Goal: Task Accomplishment & Management: Use online tool/utility

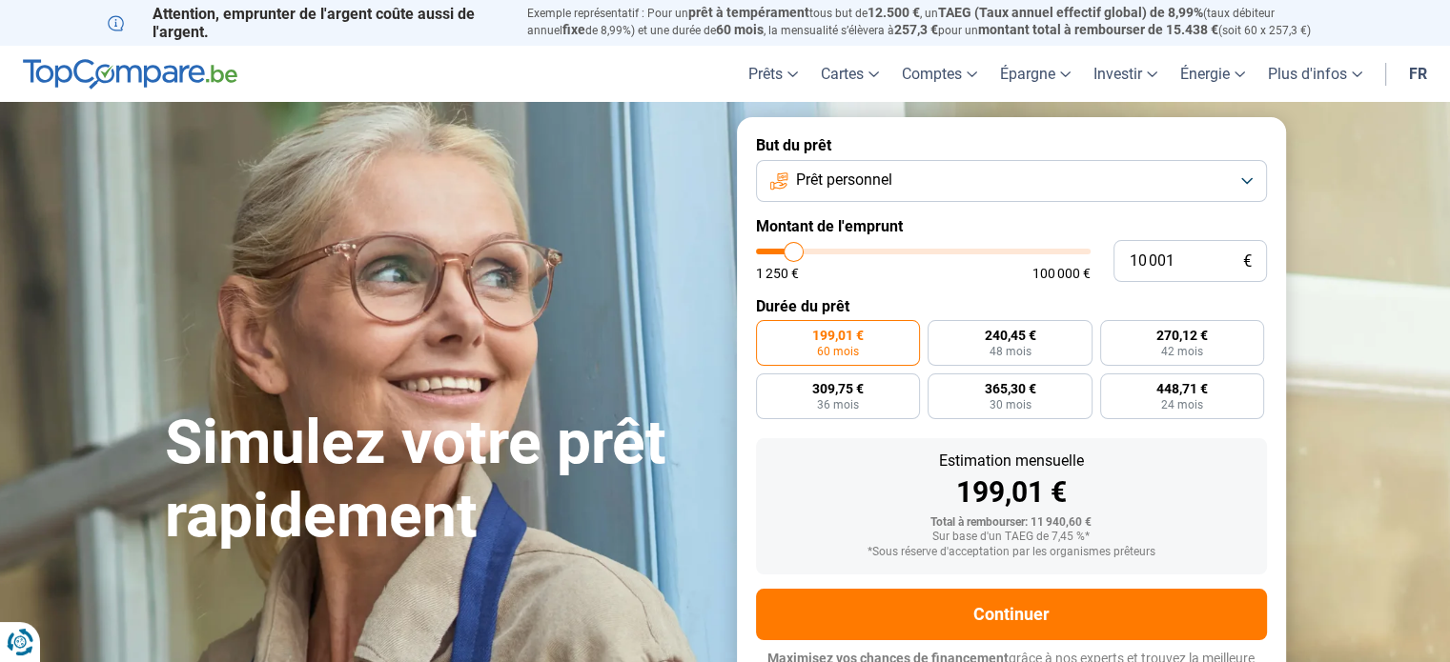
type input "11 000"
type input "11000"
type input "11 750"
type input "11750"
type input "14 000"
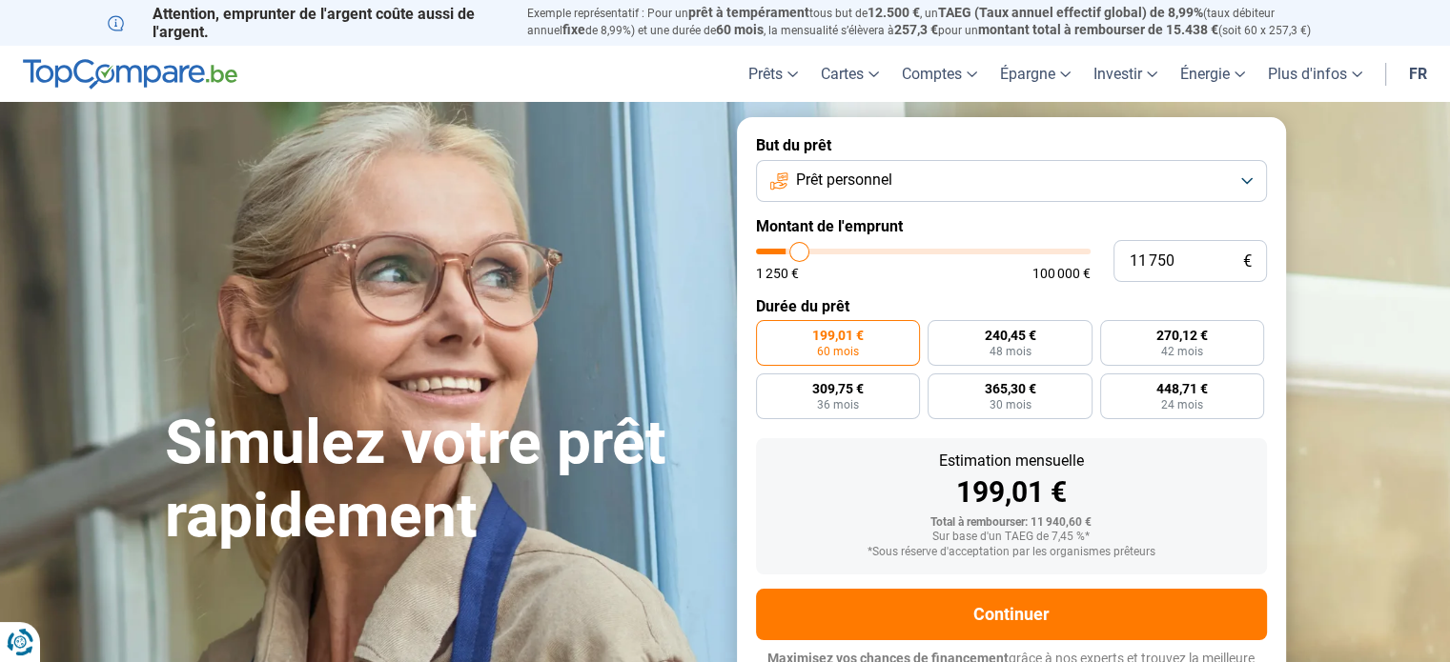
type input "14000"
type input "15 750"
type input "15750"
type input "17 500"
type input "17500"
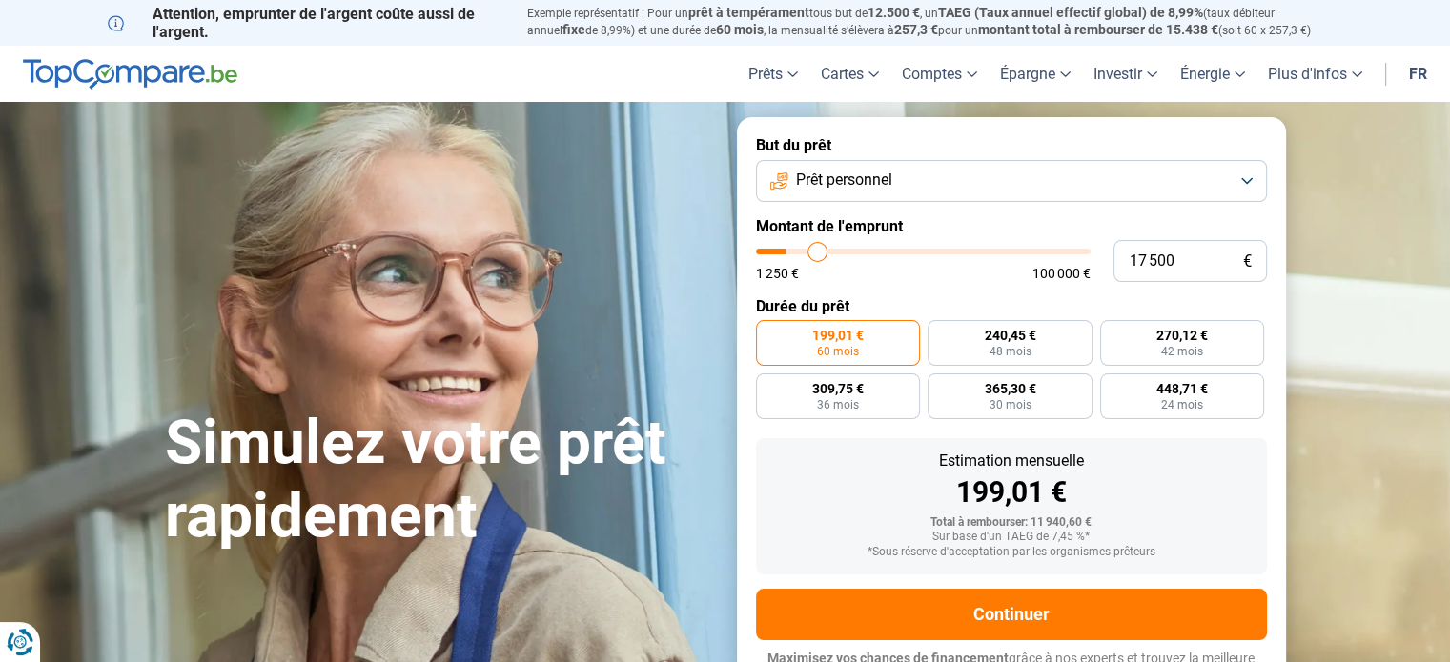
type input "18 500"
type input "18500"
type input "19 500"
type input "19500"
type input "20 750"
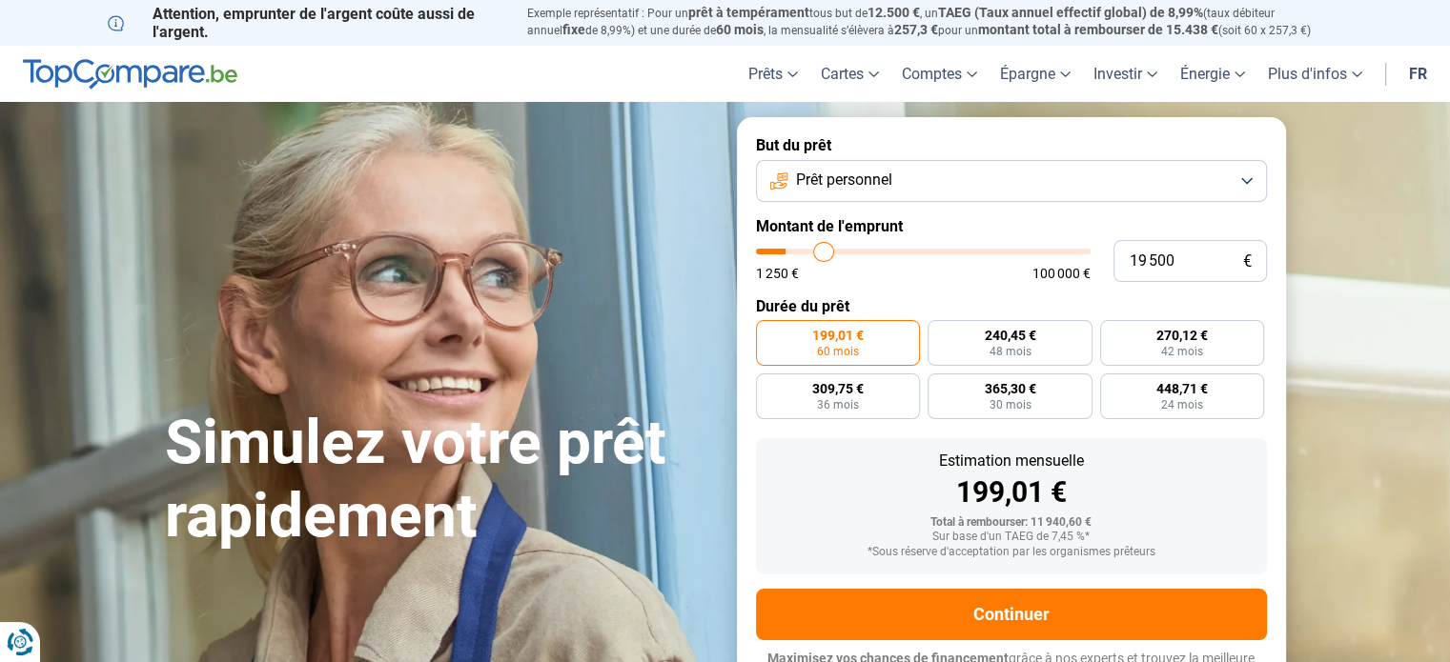
type input "20750"
type input "22 000"
type input "22000"
type input "23 000"
type input "23000"
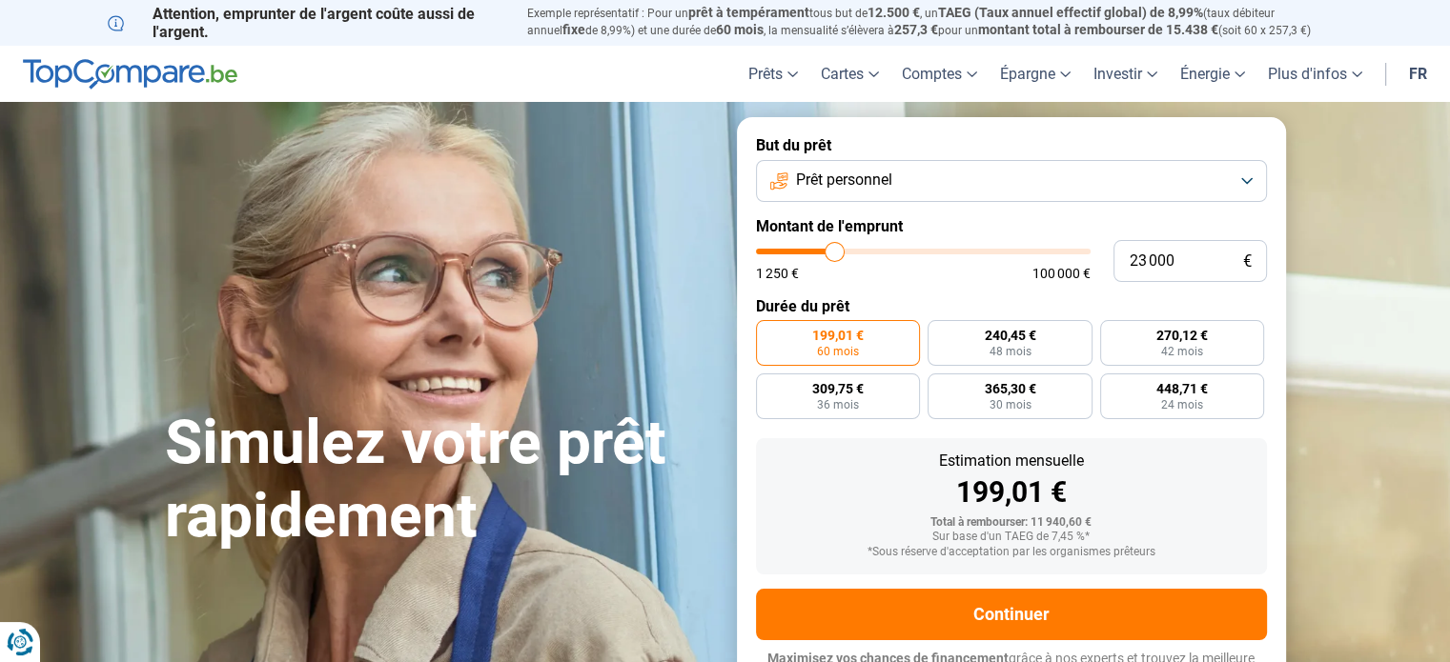
type input "24 000"
type input "24000"
type input "24 750"
type input "24750"
type input "25 250"
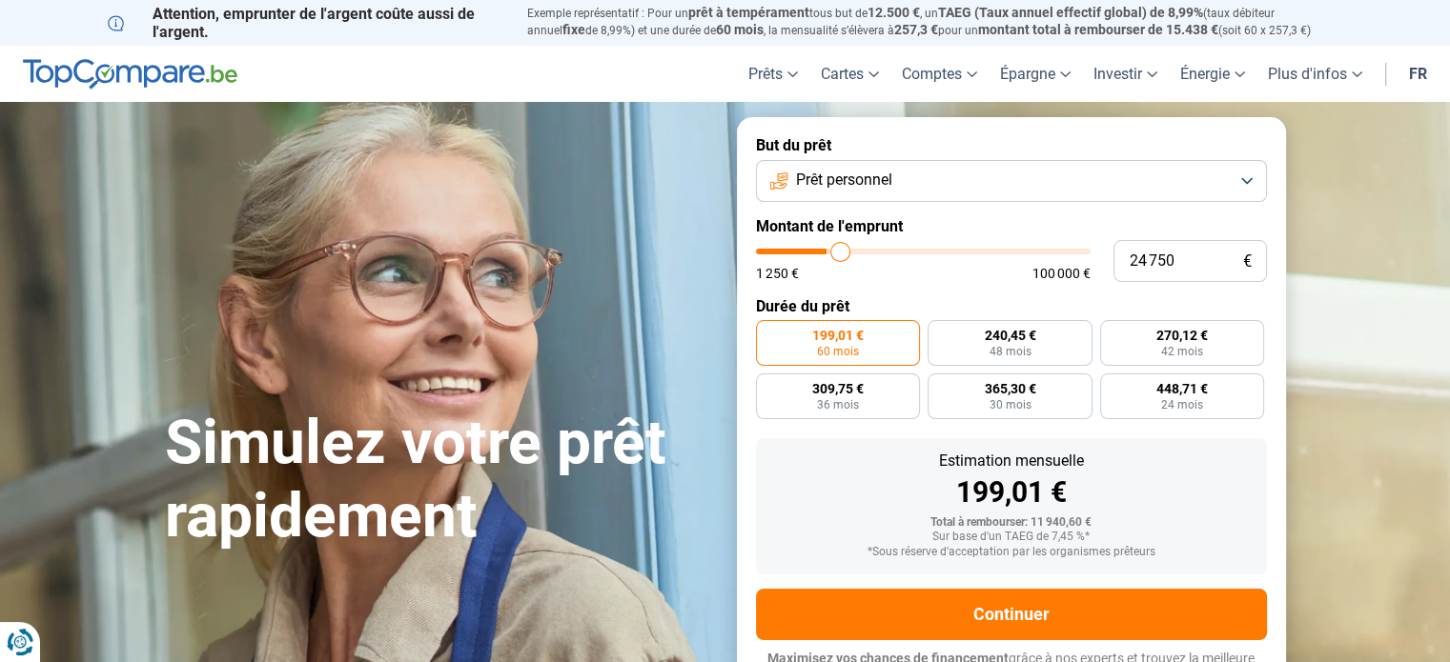
type input "25250"
type input "25 500"
drag, startPoint x: 793, startPoint y: 251, endPoint x: 843, endPoint y: 255, distance: 49.7
type input "25500"
click at [843, 255] on input "range" at bounding box center [923, 252] width 335 height 6
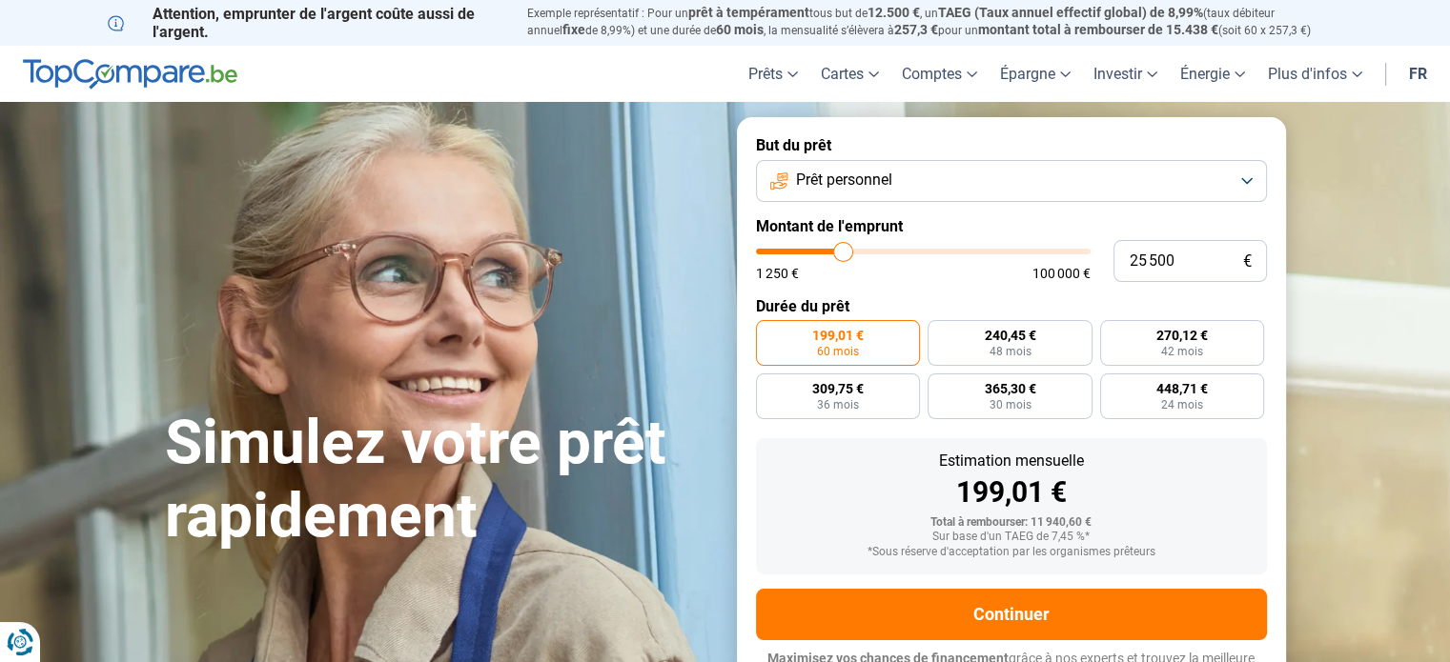
radio input "false"
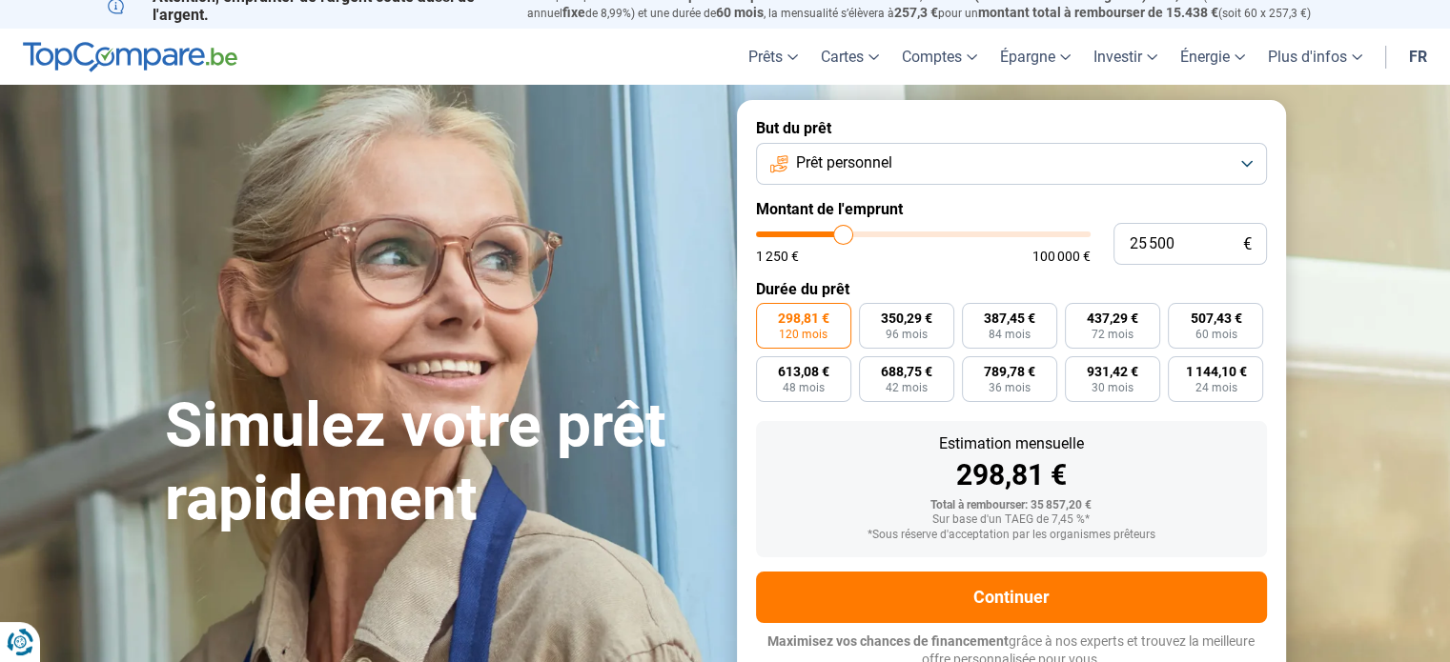
scroll to position [26, 0]
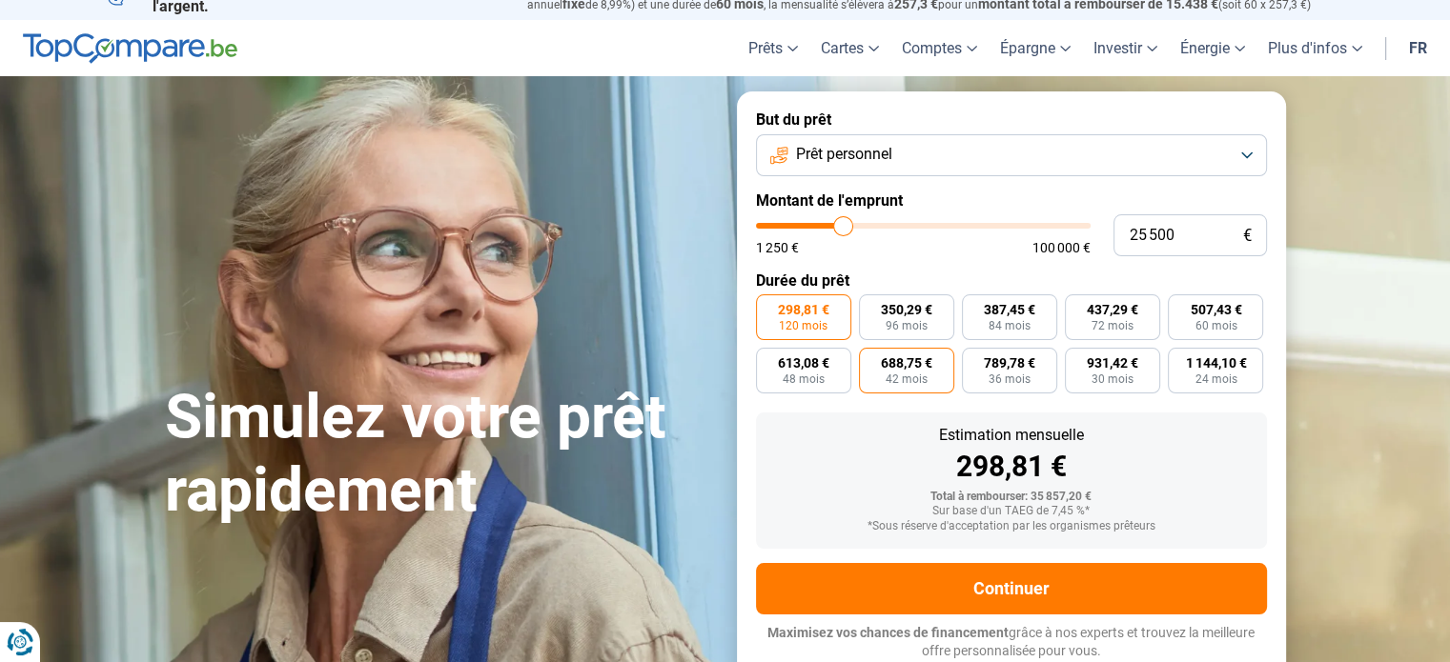
click at [885, 372] on label "688,75 € 42 mois" at bounding box center [906, 371] width 95 height 46
click at [871, 360] on input "688,75 € 42 mois" at bounding box center [865, 354] width 12 height 12
radio input "true"
click at [1204, 308] on span "507,43 €" at bounding box center [1215, 309] width 51 height 13
click at [1180, 307] on input "507,43 € 60 mois" at bounding box center [1174, 301] width 12 height 12
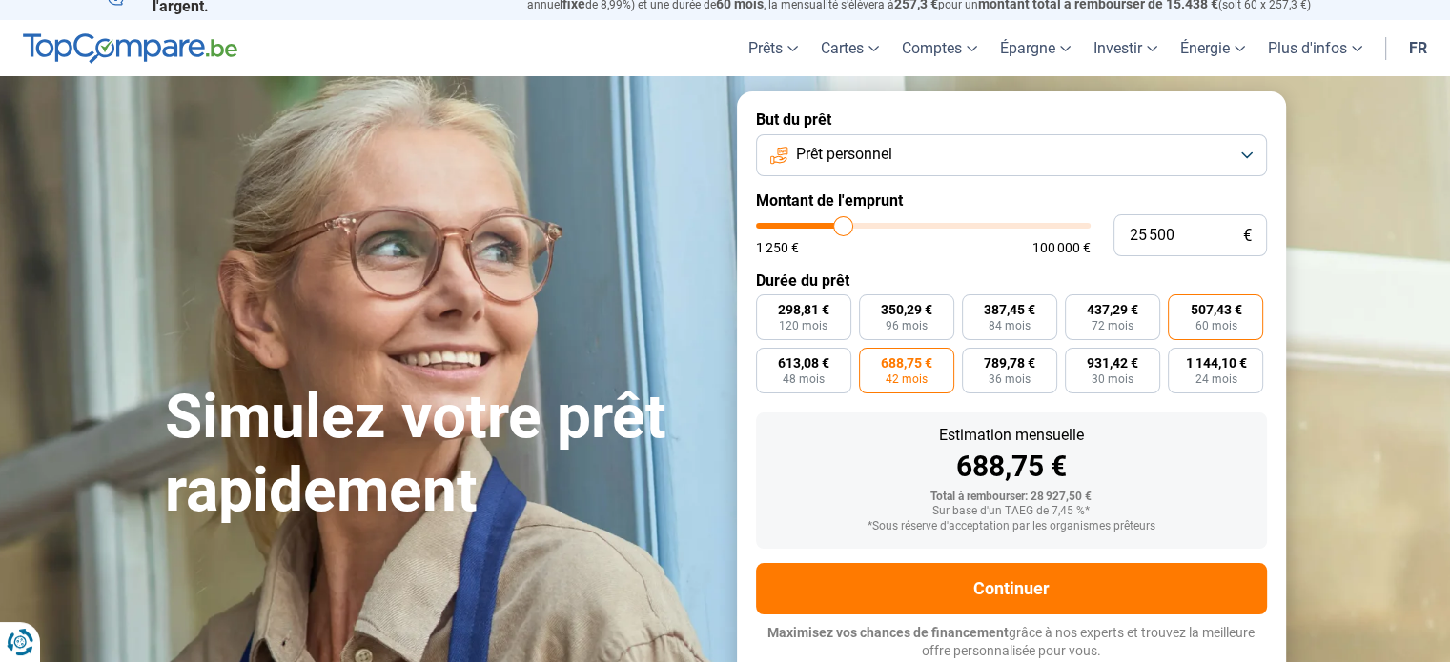
radio input "true"
type input "23 250"
type input "23250"
type input "23 000"
type input "23000"
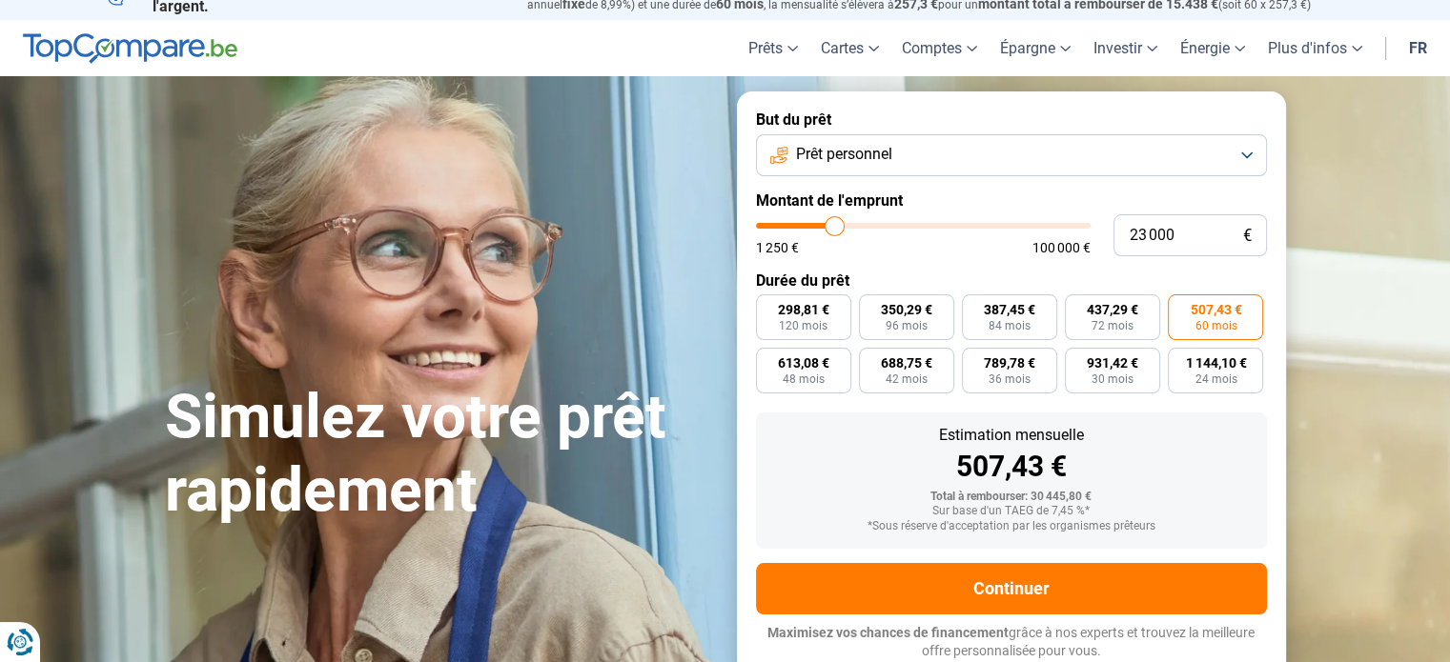
type input "22 250"
type input "22250"
type input "21 750"
type input "21750"
type input "21 500"
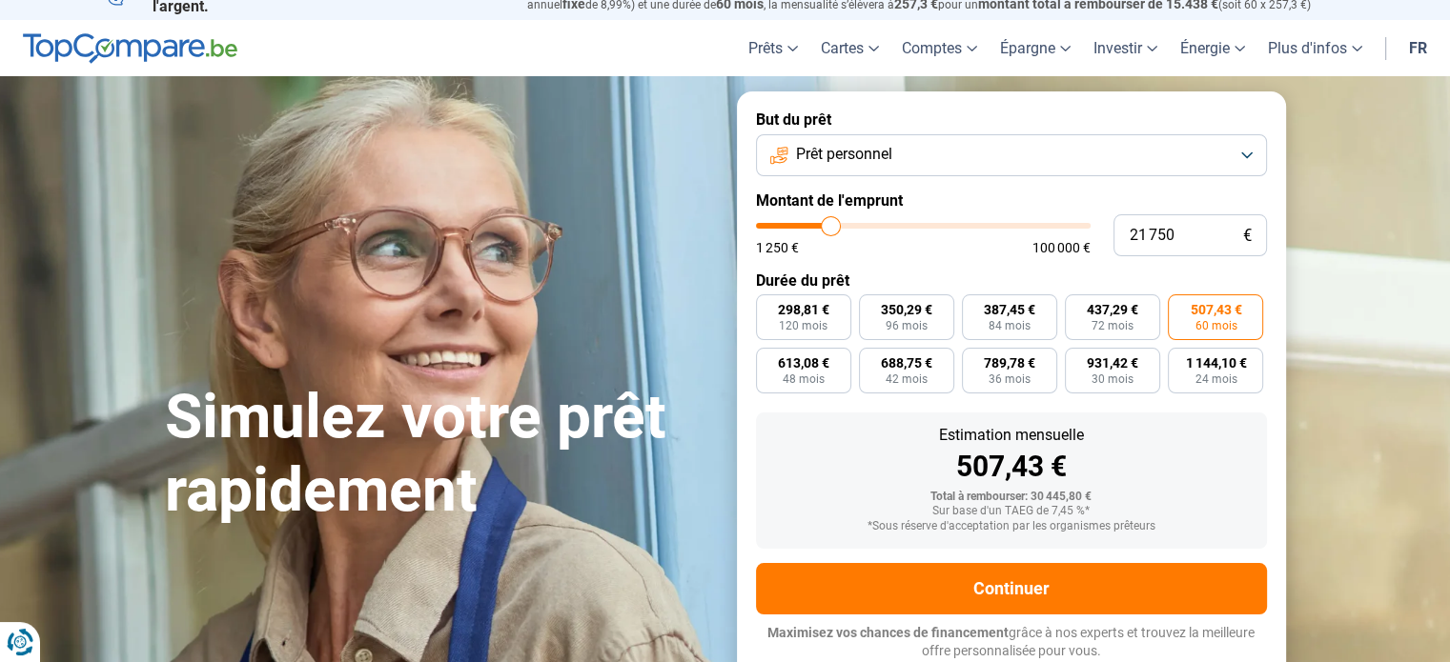
type input "21500"
type input "21 000"
type input "21000"
type input "20 500"
type input "20500"
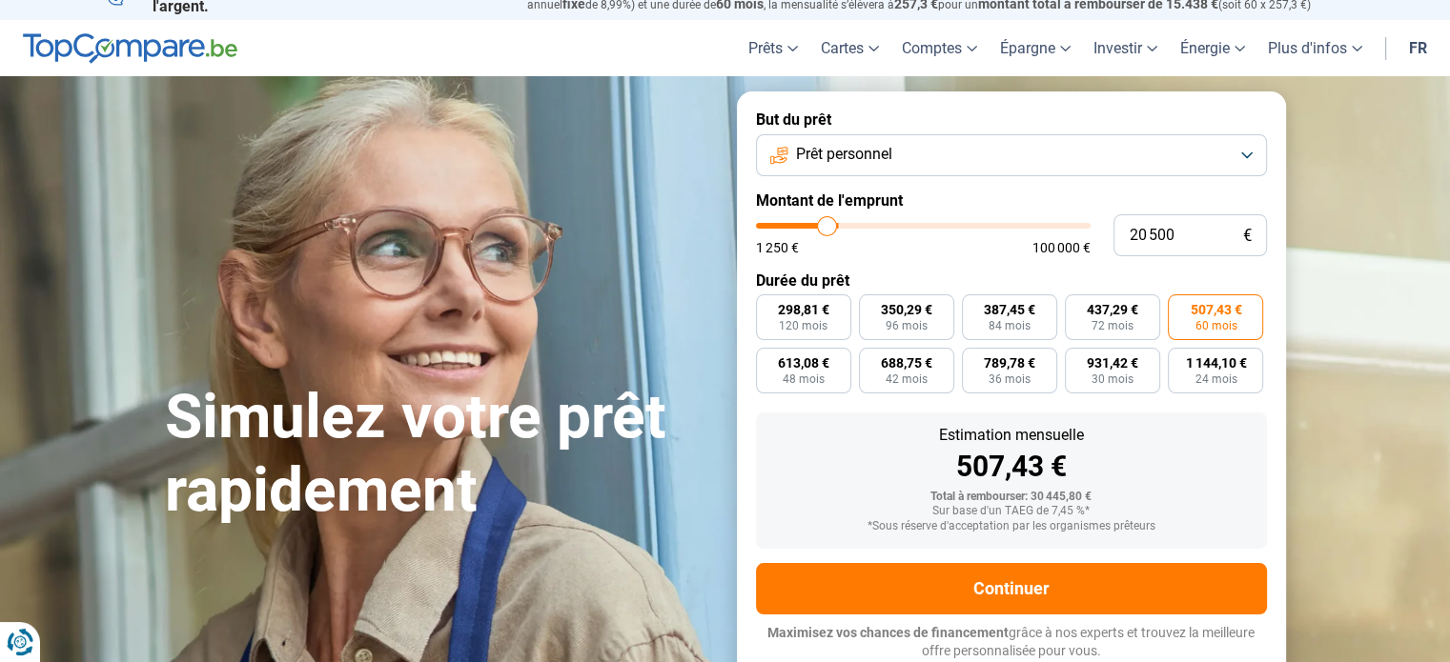
type input "20 000"
type input "20000"
type input "19 750"
type input "19750"
type input "19 250"
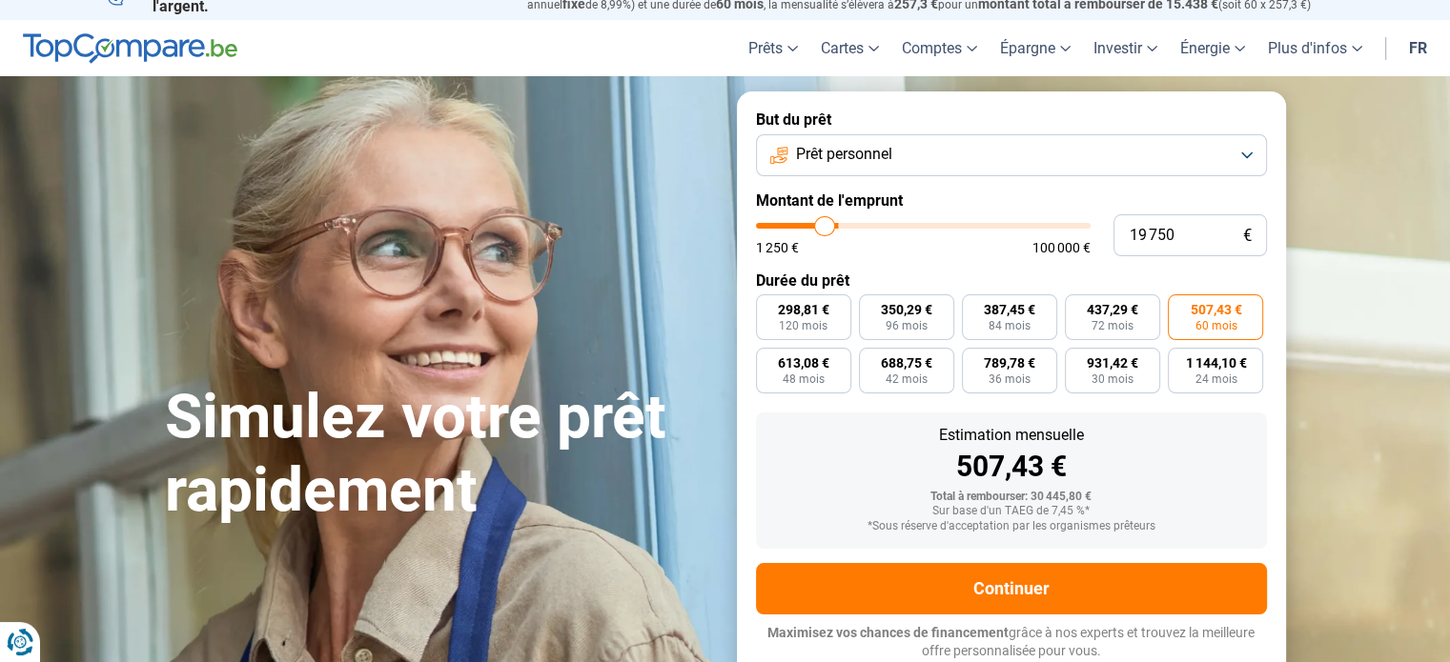
type input "19250"
type input "18 750"
type input "18750"
type input "18 250"
type input "18250"
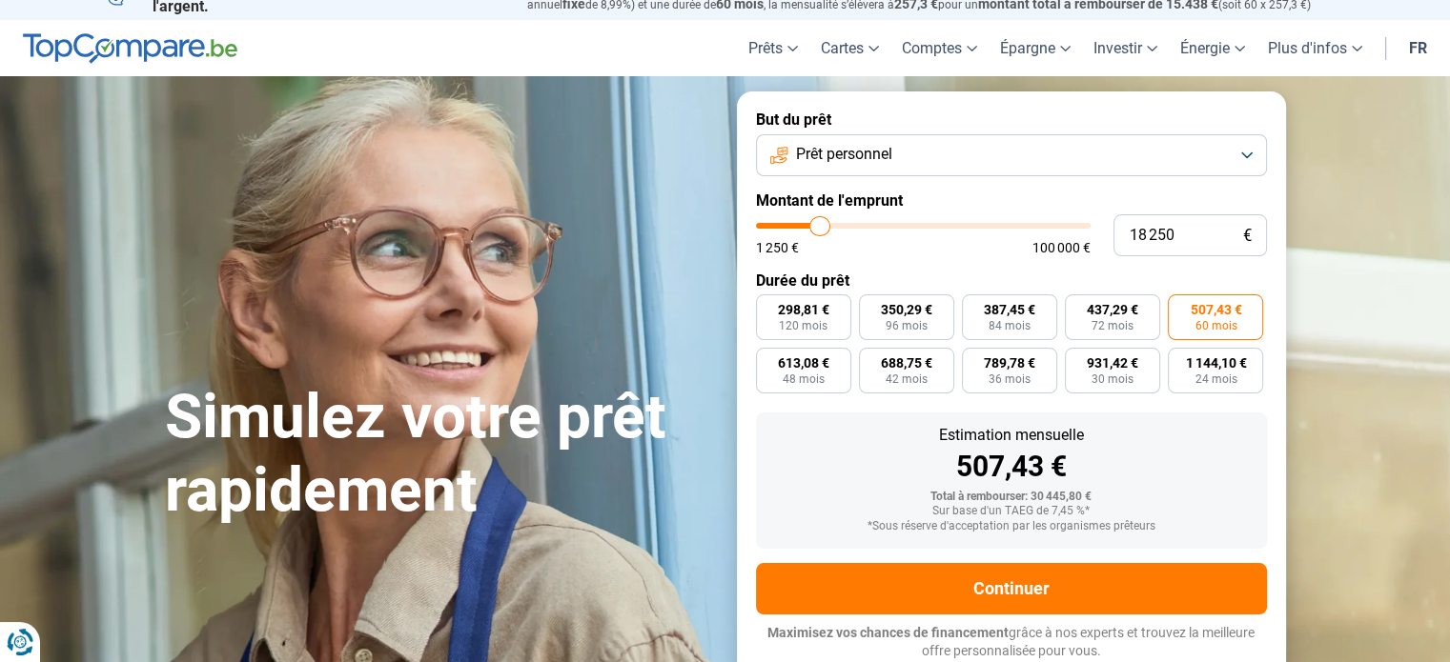
type input "18 000"
type input "18000"
type input "17 750"
type input "17750"
type input "17 500"
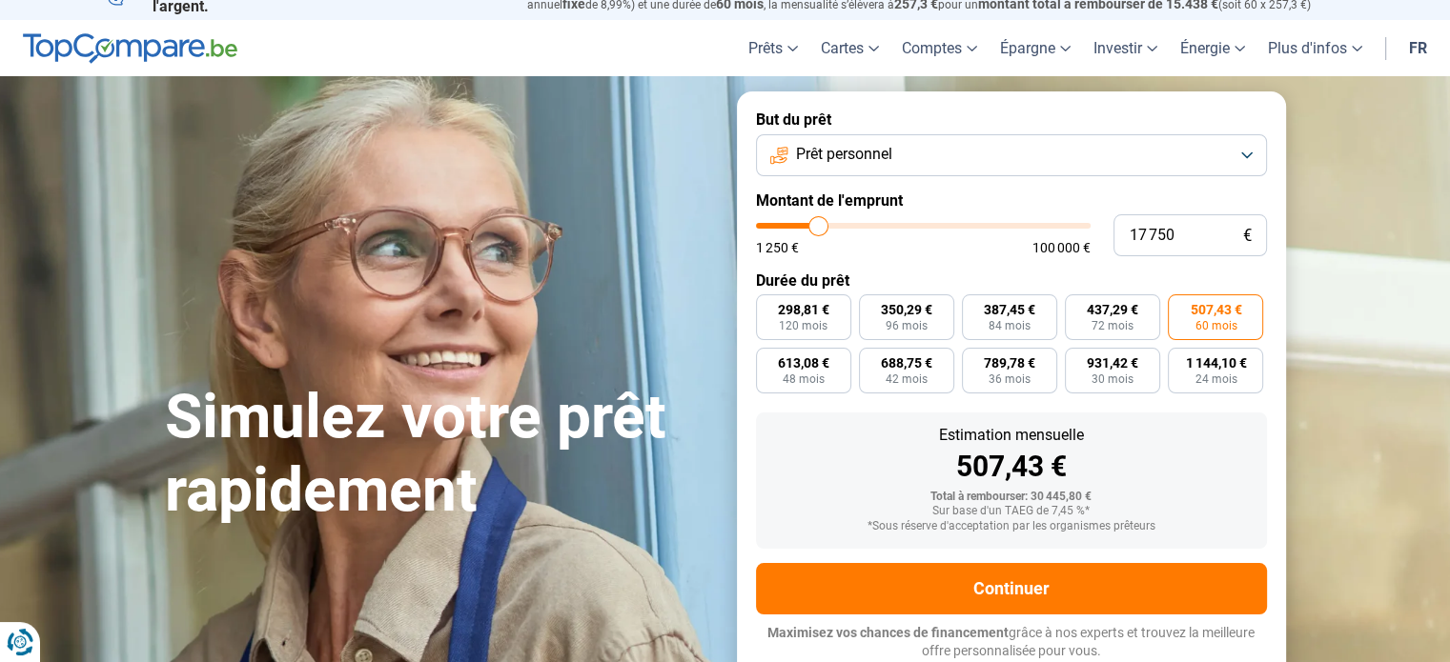
type input "17500"
type input "17 250"
type input "17250"
type input "17 500"
type input "17500"
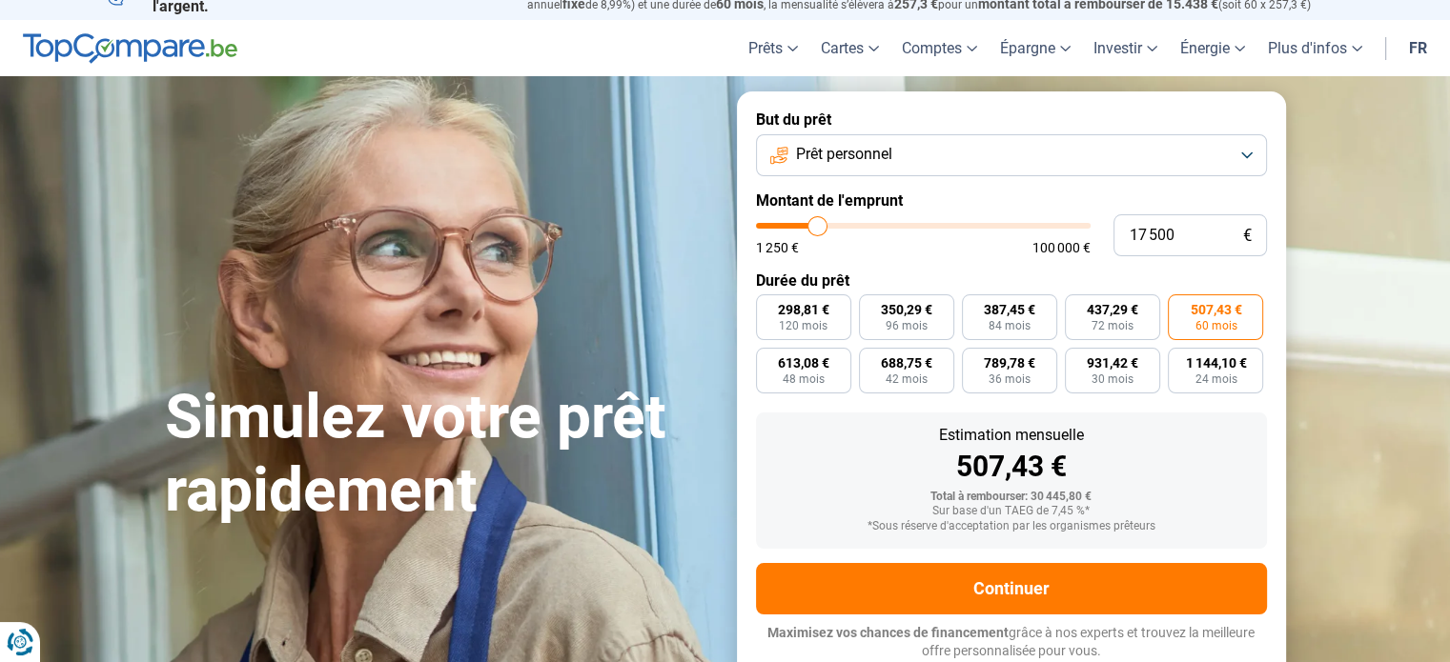
type input "17 750"
type input "17750"
type input "18 000"
type input "18000"
type input "18 250"
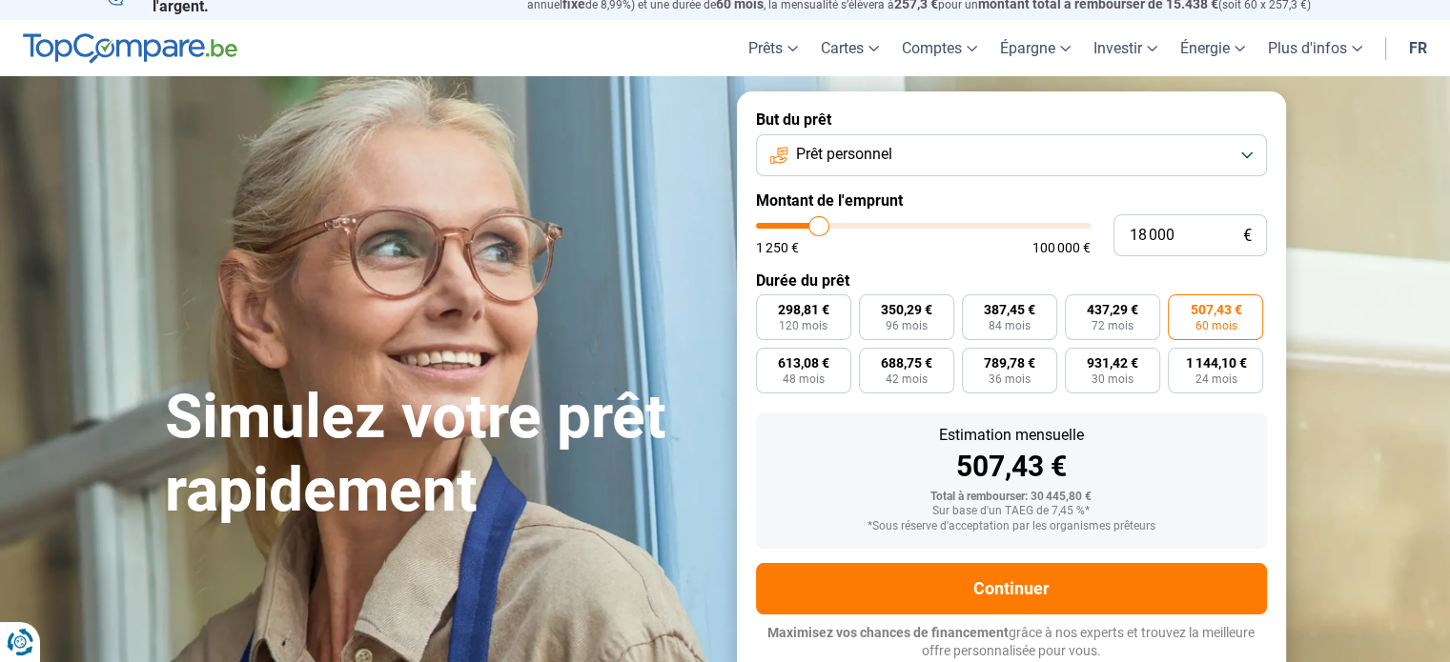
type input "18250"
type input "18 500"
type input "18500"
type input "18 750"
type input "18750"
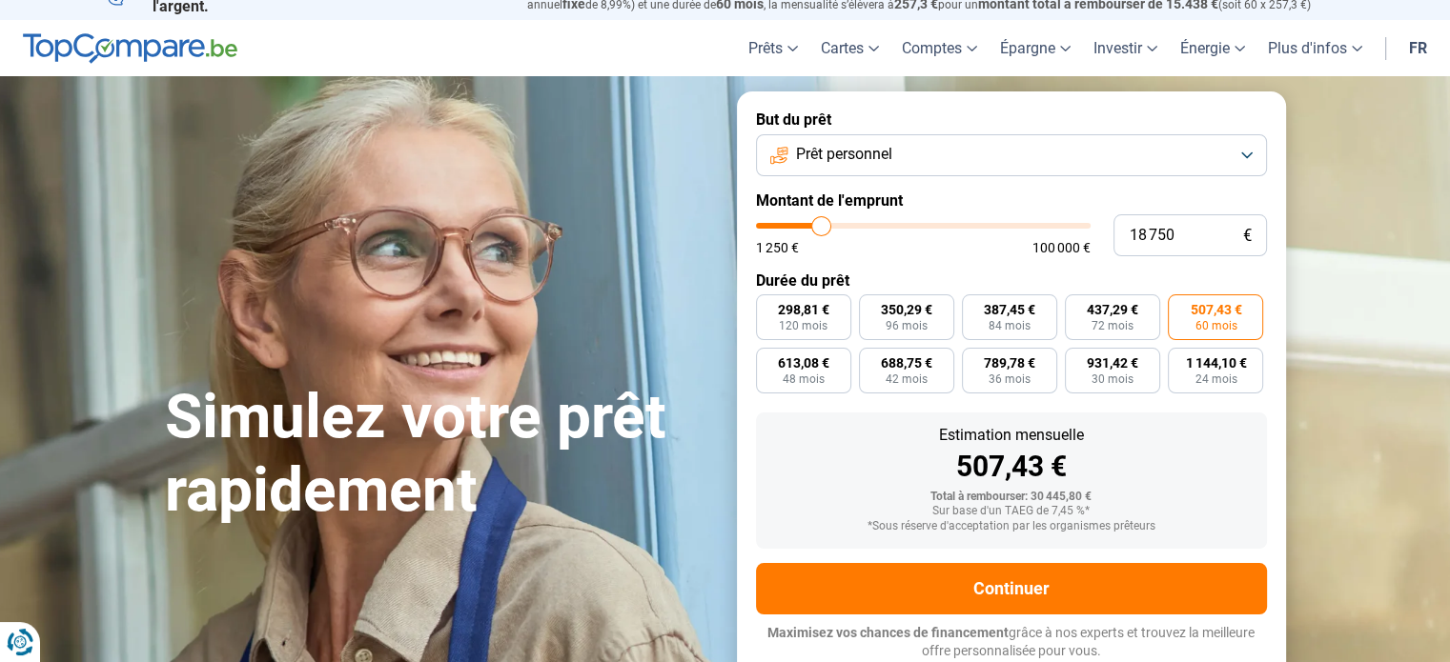
type input "19 000"
type input "19000"
type input "19 250"
type input "19250"
type input "19 500"
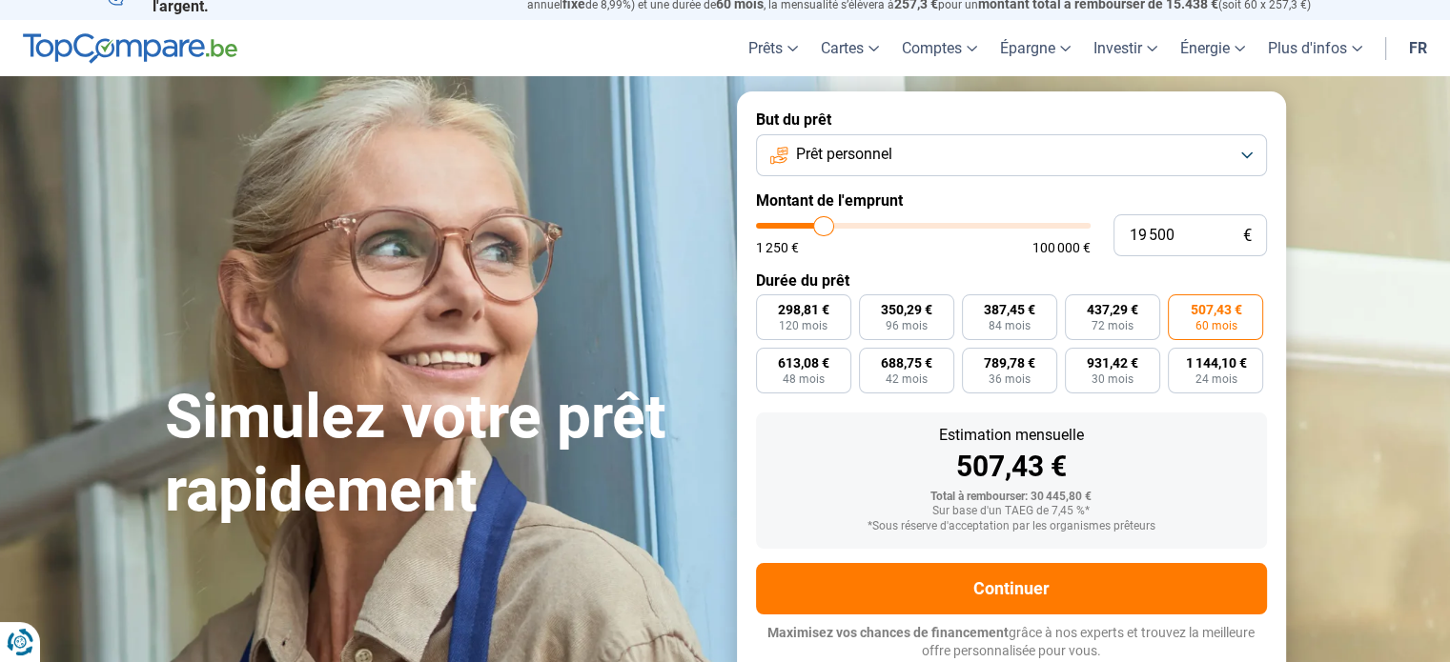
drag, startPoint x: 836, startPoint y: 229, endPoint x: 824, endPoint y: 226, distance: 12.7
type input "19500"
click at [824, 226] on input "range" at bounding box center [923, 226] width 335 height 6
radio input "false"
radio input "true"
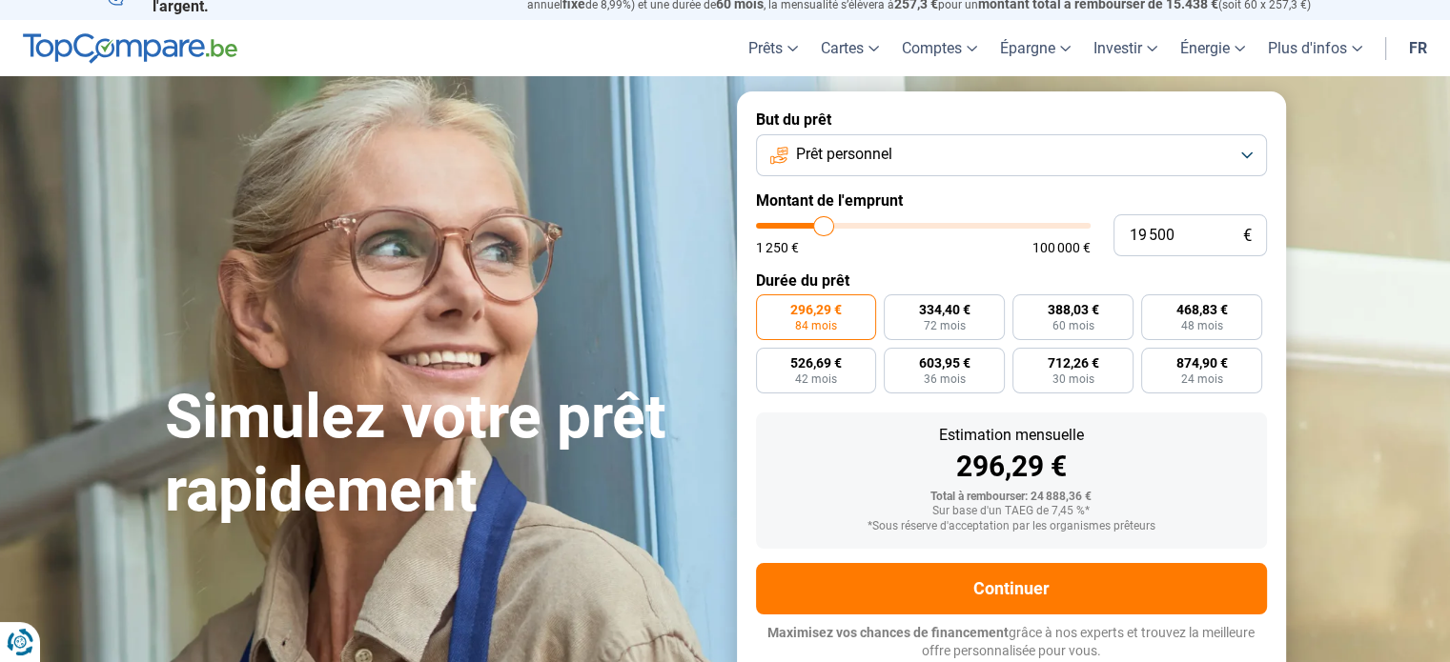
type input "21 750"
type input "21750"
type input "22 000"
type input "22000"
type input "22 250"
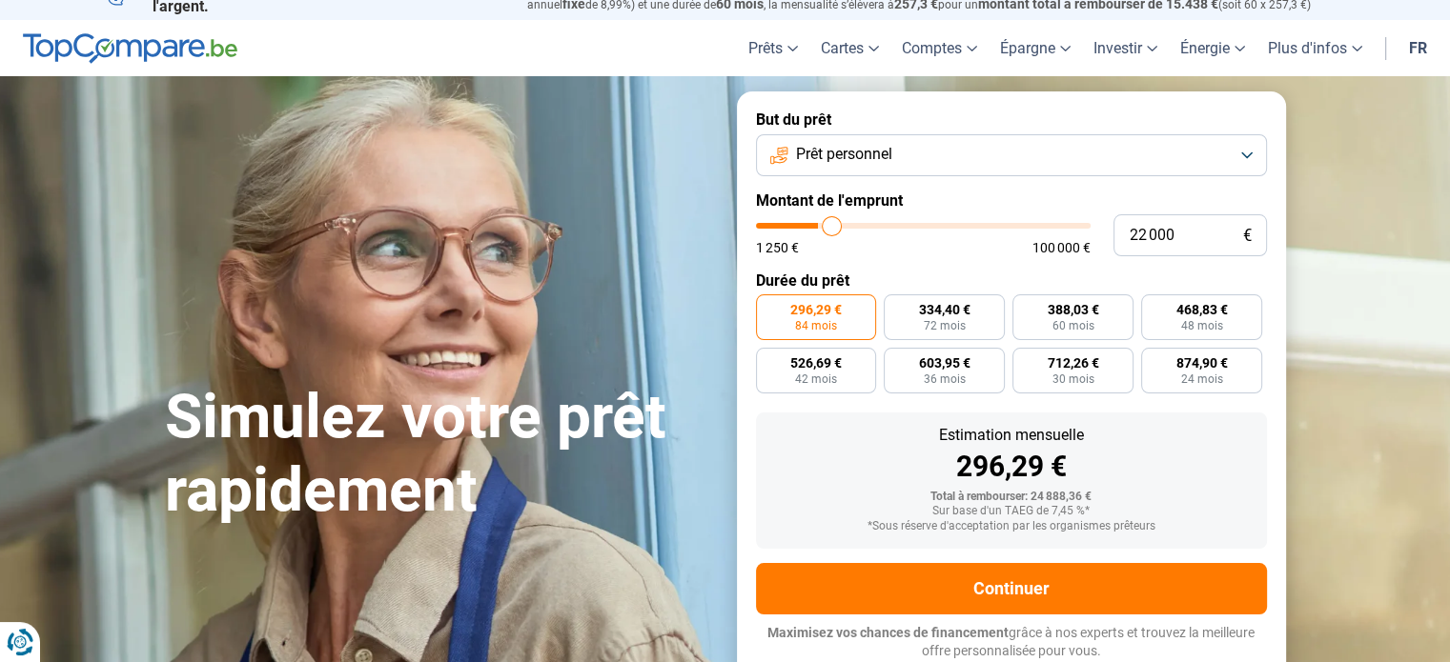
type input "22250"
type input "22 500"
type input "22500"
type input "22 750"
type input "22750"
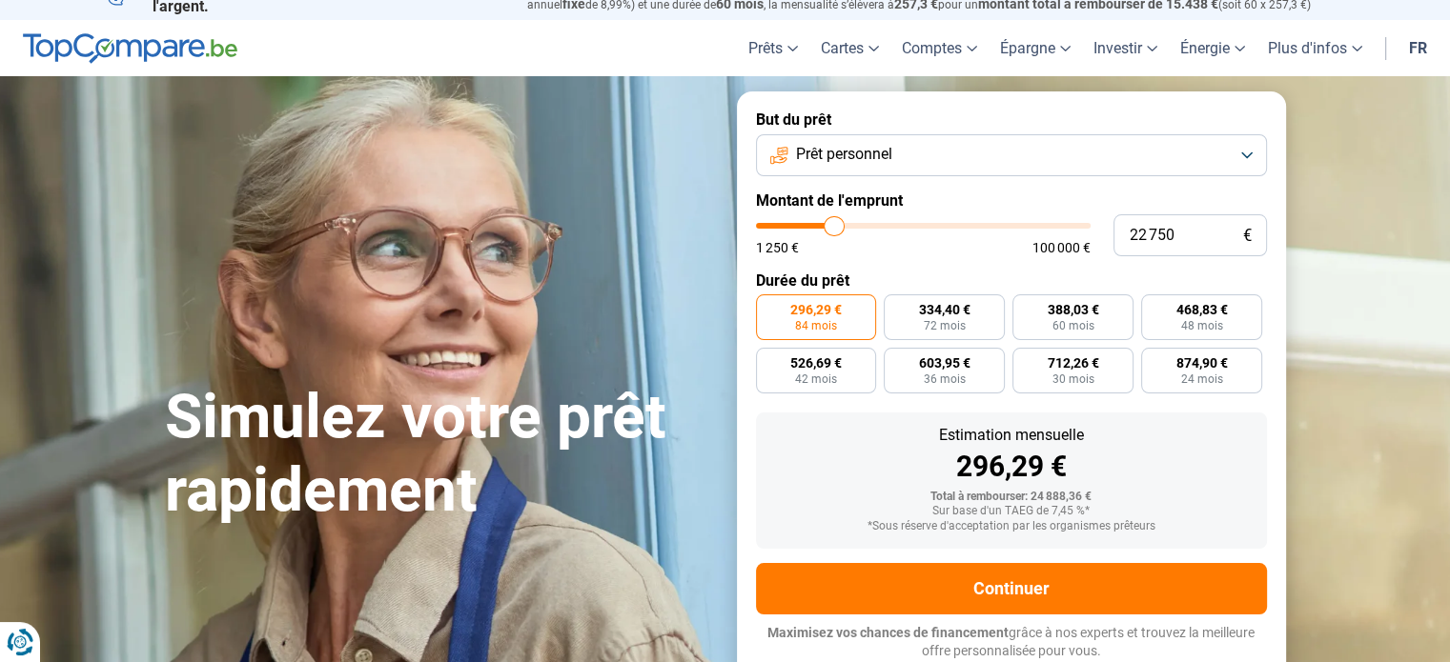
type input "22 500"
type input "22500"
type input "22 250"
type input "22250"
type input "22 000"
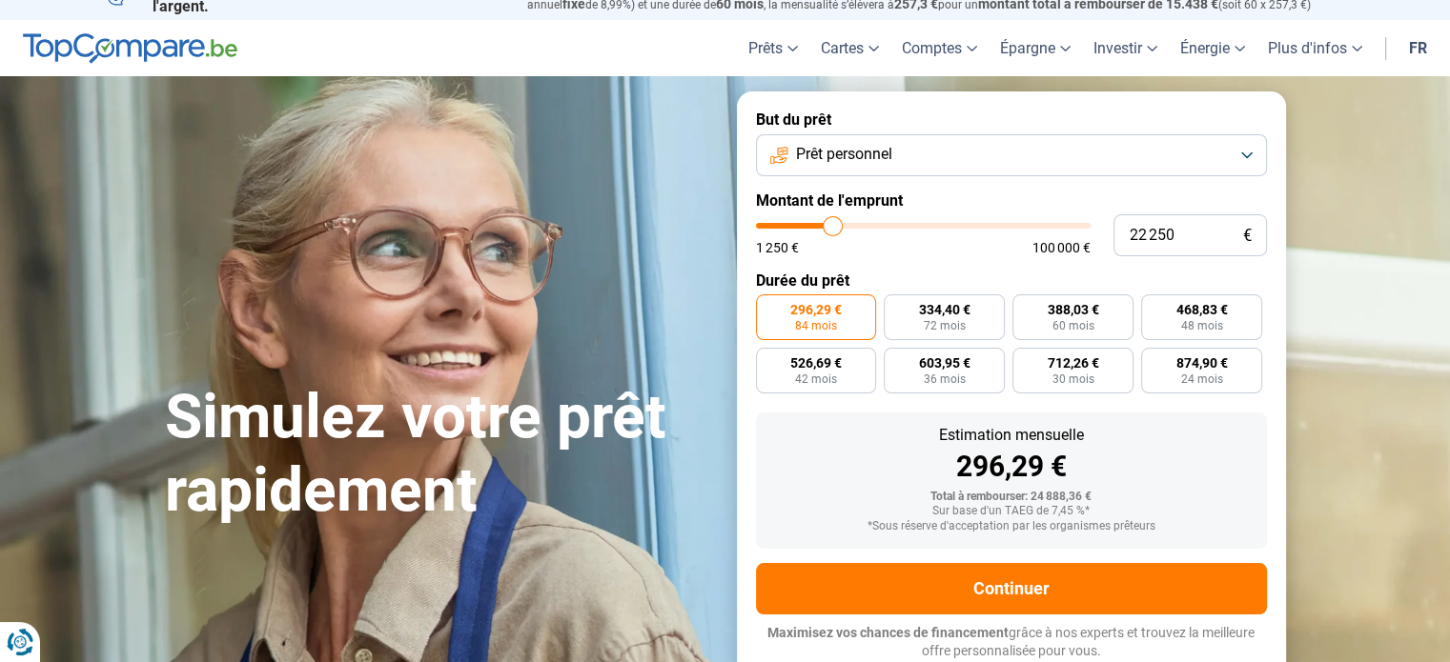
type input "22000"
type input "21 750"
type input "21750"
click at [831, 228] on input "range" at bounding box center [923, 226] width 335 height 6
radio input "false"
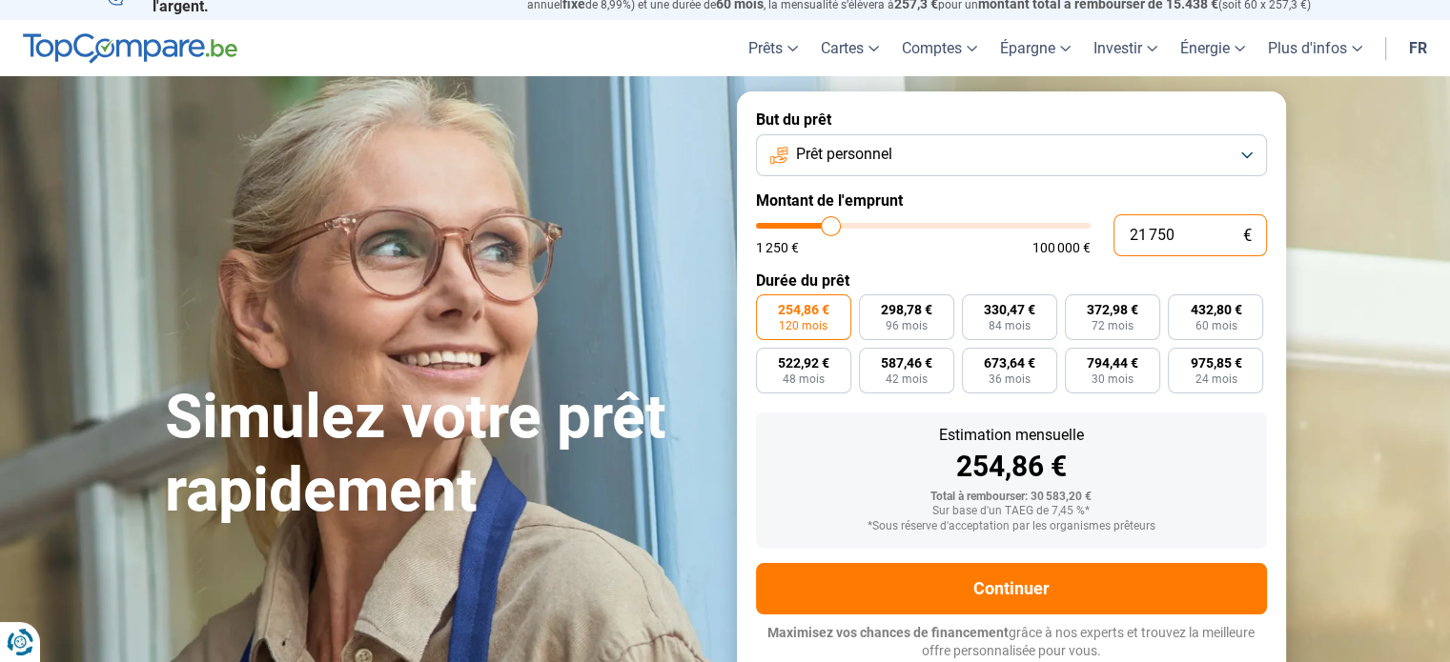
click at [1148, 243] on input "21 750" at bounding box center [1189, 235] width 153 height 42
type input "2"
type input "1250"
type input "20"
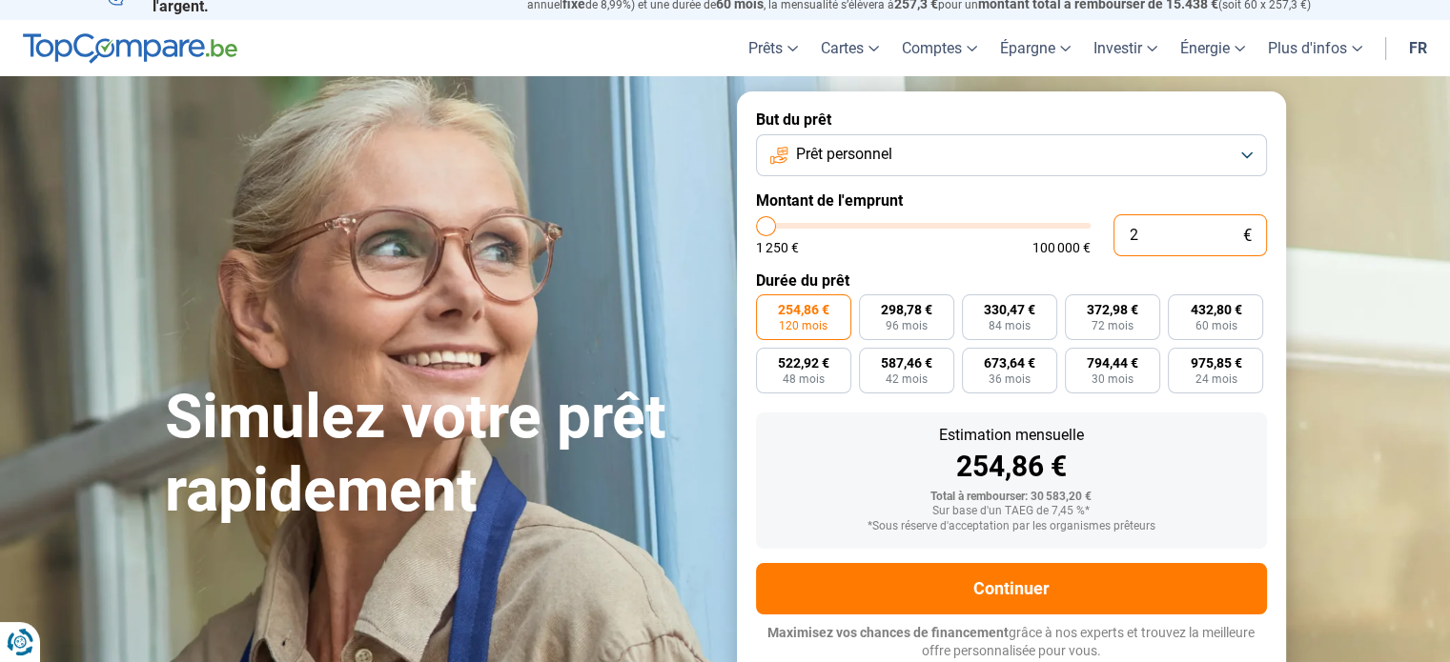
type input "1250"
type input "200"
type input "1250"
type input "2 000"
type input "2000"
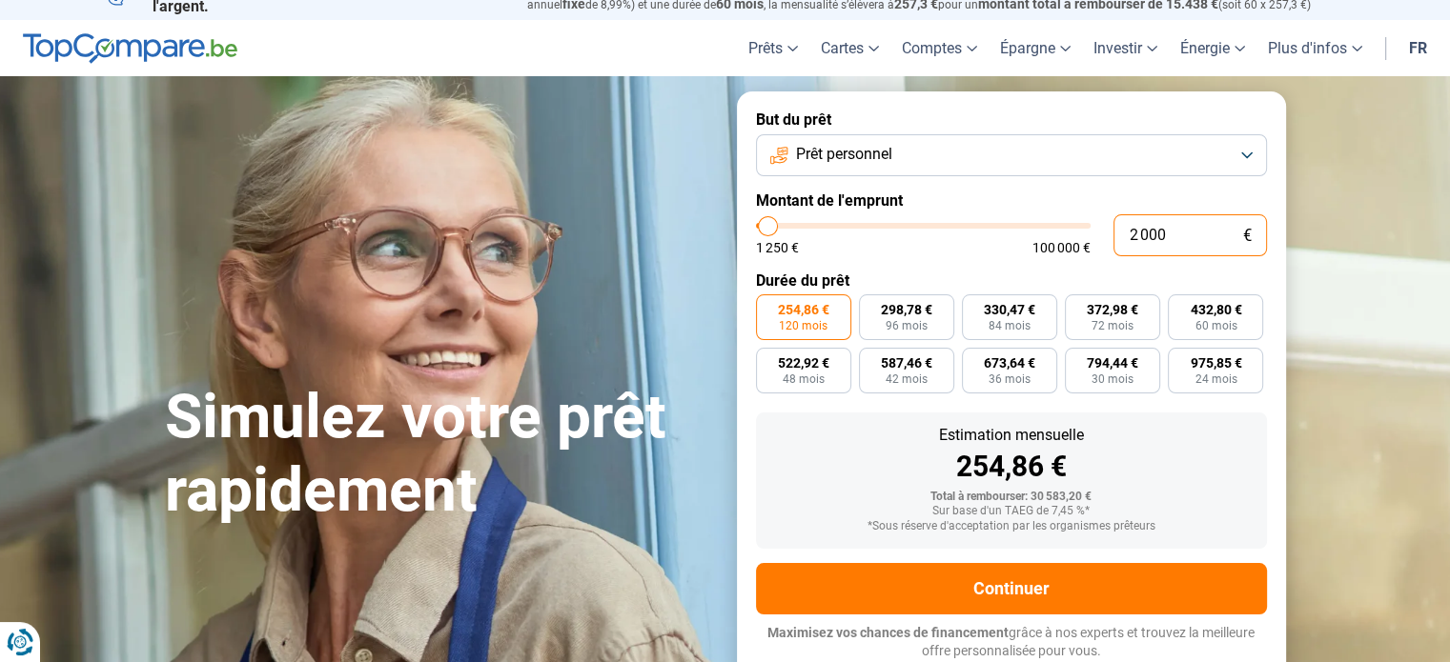
type input "20 000"
type input "20000"
radio input "true"
type input "20 000"
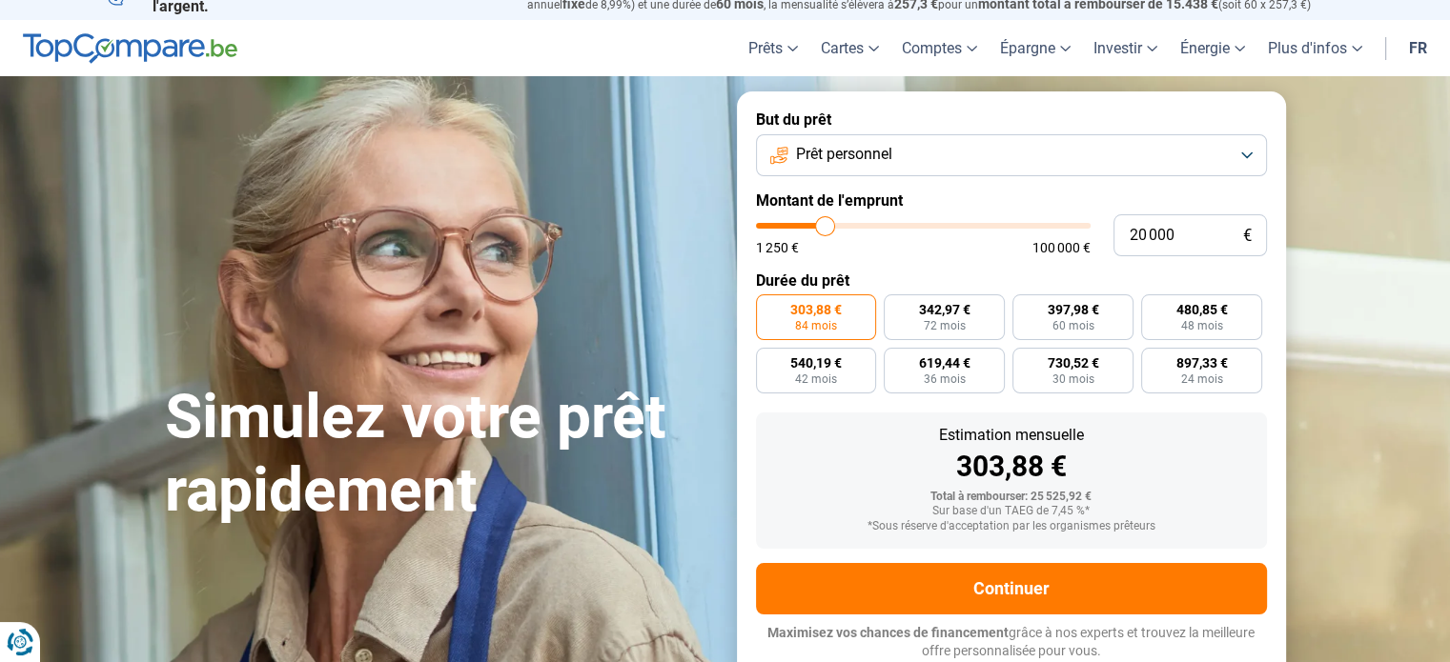
click at [987, 266] on form "But du prêt Prêt personnel Montant de l'emprunt 20 000 € 1 250 € 100 000 € Duré…" at bounding box center [1011, 386] width 549 height 588
click at [1187, 326] on span "48 mois" at bounding box center [1202, 325] width 42 height 11
click at [1153, 307] on input "480,85 € 48 mois" at bounding box center [1147, 301] width 12 height 12
radio input "true"
click at [1178, 325] on label "480,85 € 48 mois" at bounding box center [1201, 318] width 121 height 46
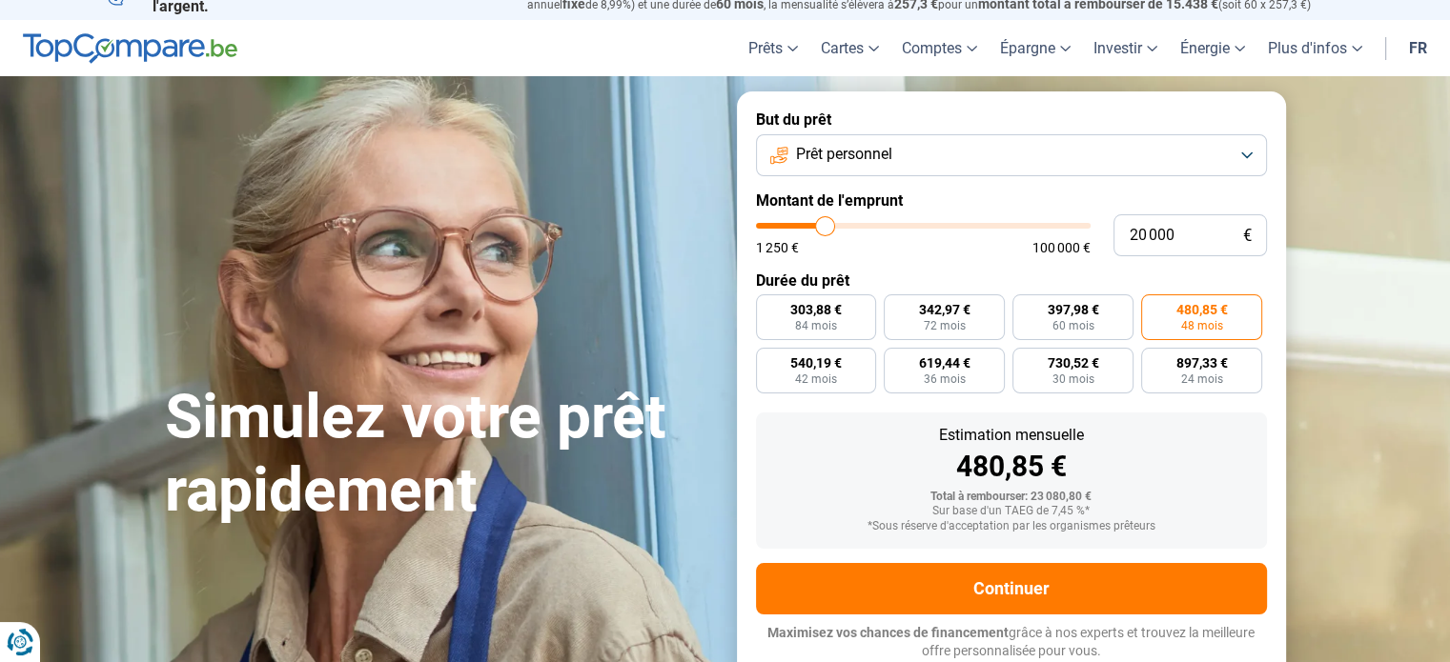
click at [1153, 307] on input "480,85 € 48 mois" at bounding box center [1147, 301] width 12 height 12
click at [1148, 246] on input "20 000" at bounding box center [1189, 235] width 153 height 42
click at [1142, 246] on input "20 000" at bounding box center [1189, 235] width 153 height 42
type input "1"
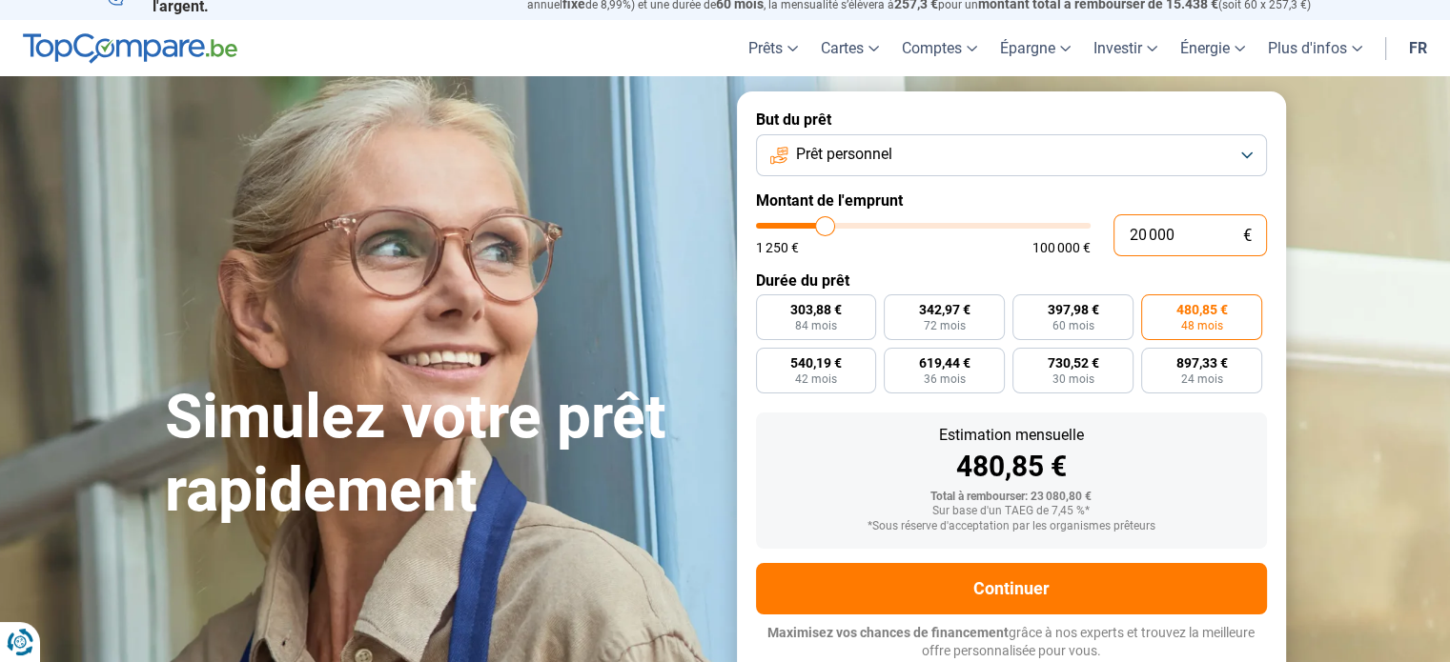
type input "1250"
type input "17"
type input "1250"
type input "170"
type input "1250"
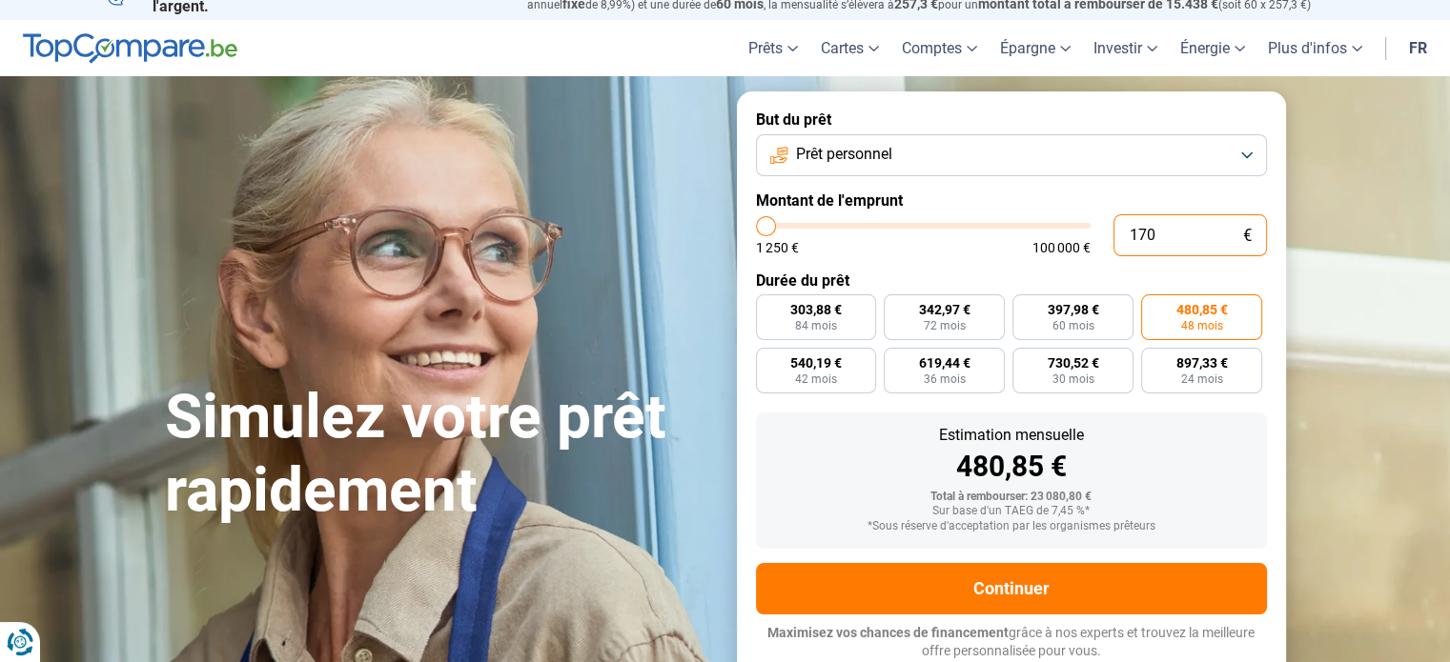
type input "1 700"
type input "1750"
type input "17 000"
type input "17000"
radio input "false"
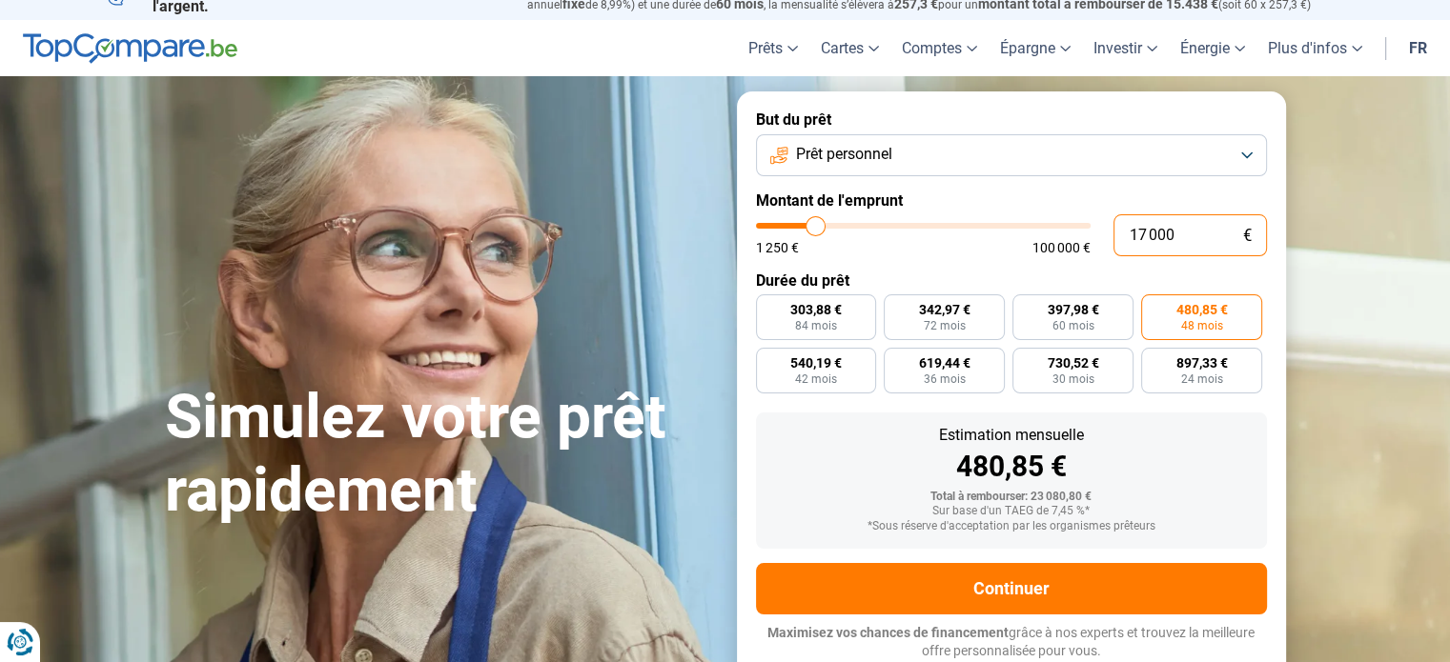
radio input "true"
type input "17 000"
click at [1173, 316] on label "408,72 € 48 mois" at bounding box center [1201, 318] width 121 height 46
click at [1153, 307] on input "408,72 € 48 mois" at bounding box center [1147, 301] width 12 height 12
radio input "true"
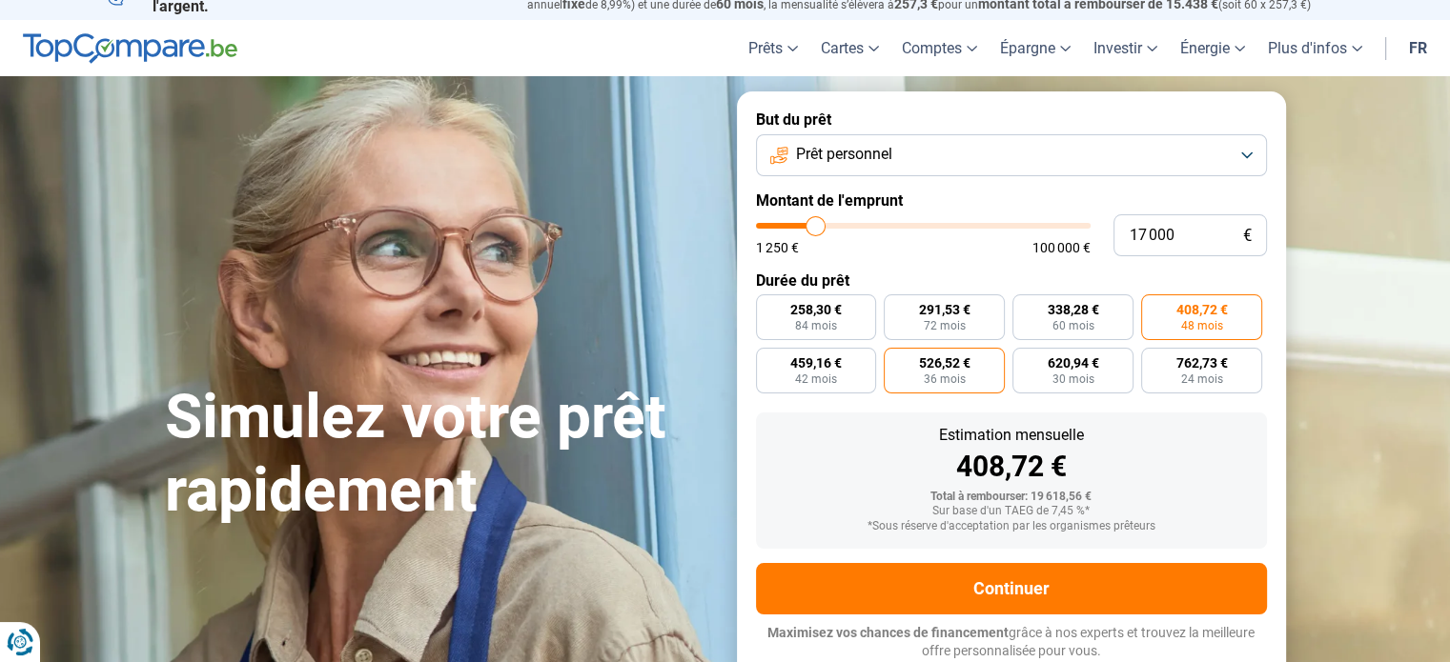
click at [928, 377] on span "36 mois" at bounding box center [945, 379] width 42 height 11
click at [896, 360] on input "526,52 € 36 mois" at bounding box center [890, 354] width 12 height 12
radio input "true"
click at [847, 373] on label "459,16 € 42 mois" at bounding box center [816, 371] width 121 height 46
click at [768, 360] on input "459,16 € 42 mois" at bounding box center [762, 354] width 12 height 12
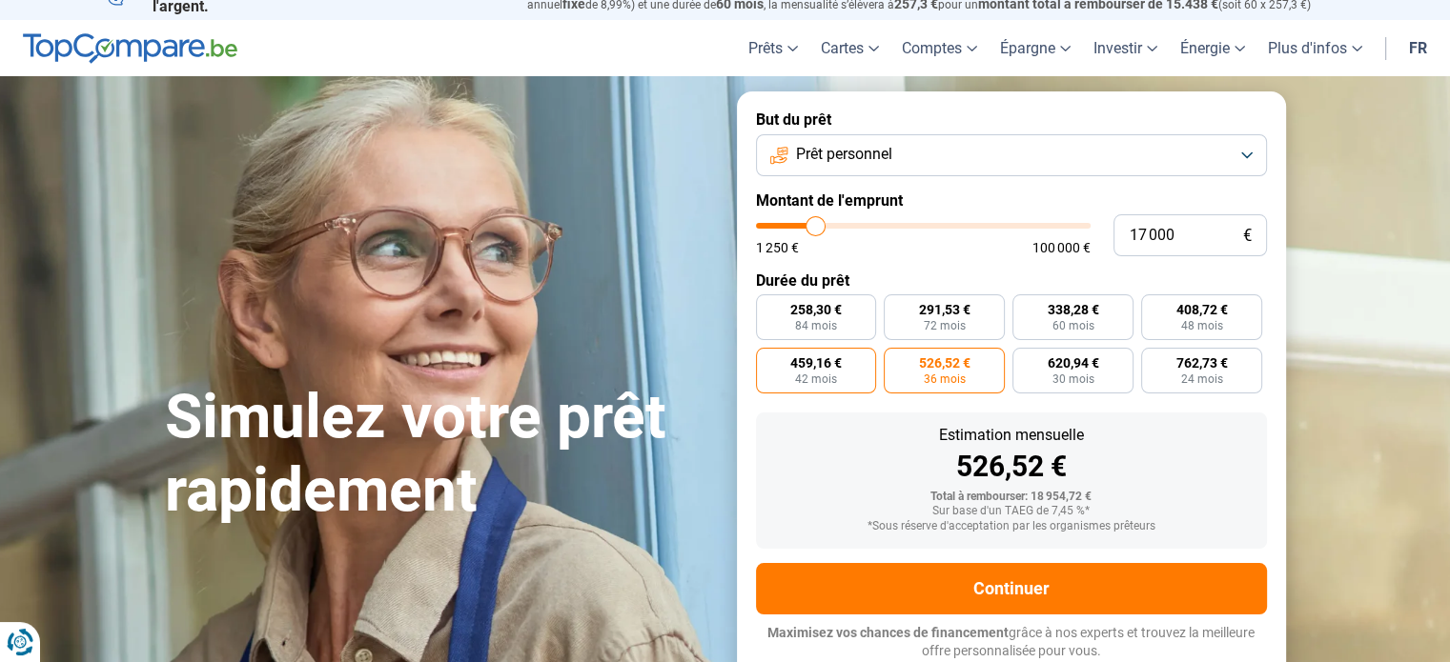
radio input "true"
click at [927, 361] on span "526,52 €" at bounding box center [944, 362] width 51 height 13
click at [896, 360] on input "526,52 € 36 mois" at bounding box center [890, 354] width 12 height 12
radio input "true"
click at [838, 366] on span "459,16 €" at bounding box center [815, 362] width 51 height 13
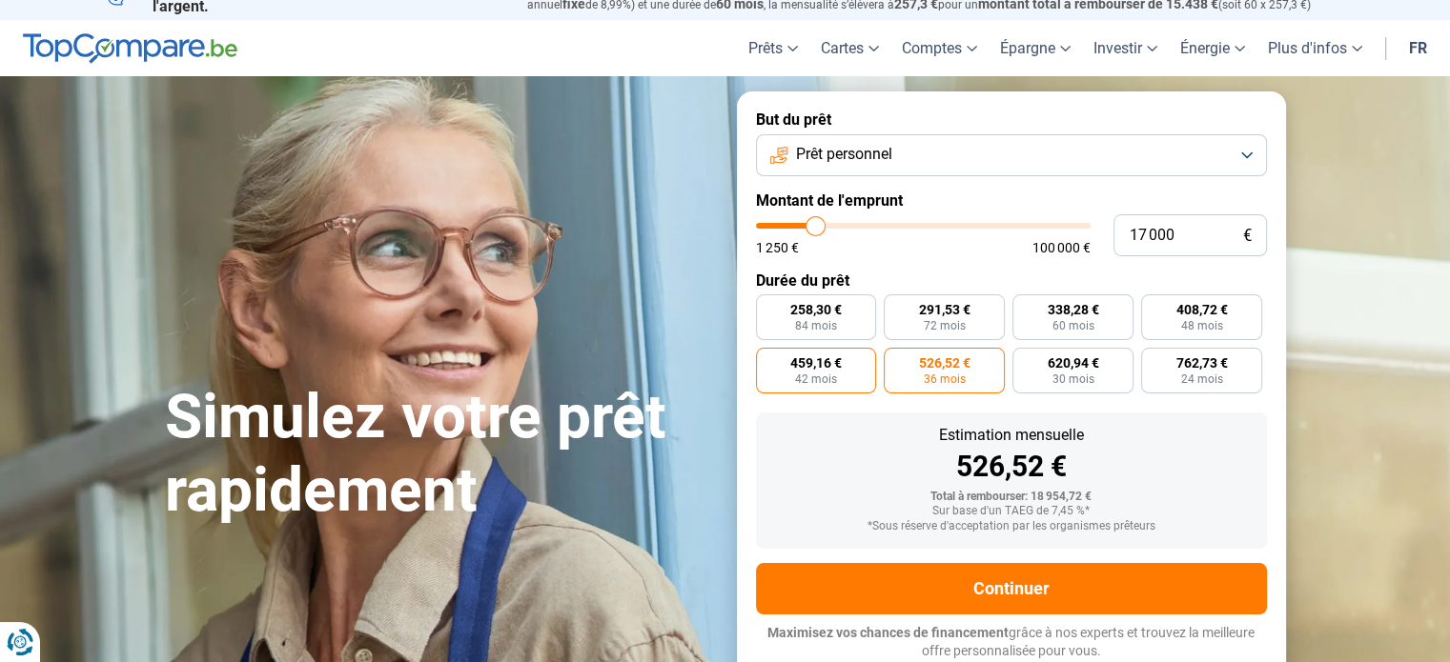
click at [784, 365] on label "459,16 € 42 mois" at bounding box center [816, 371] width 121 height 46
click at [768, 360] on input "459,16 € 42 mois" at bounding box center [762, 354] width 12 height 12
radio input "true"
